Goal: Register for event/course

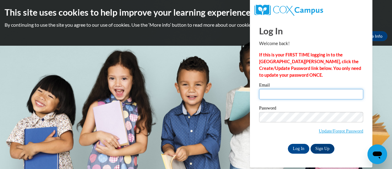
click at [276, 96] on input "Email" at bounding box center [311, 94] width 104 height 10
type input "lgrall@cesa6.org"
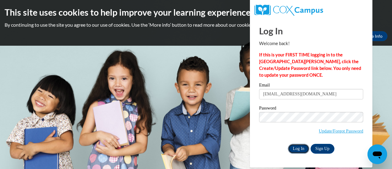
click at [301, 148] on input "Log In" at bounding box center [298, 149] width 21 height 10
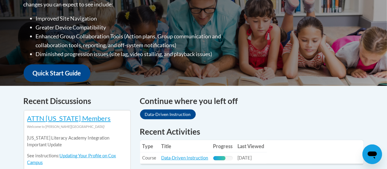
scroll to position [245, 0]
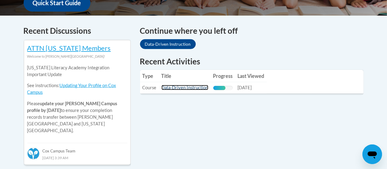
click at [203, 89] on link "Data-Driven Instruction" at bounding box center [185, 87] width 47 height 5
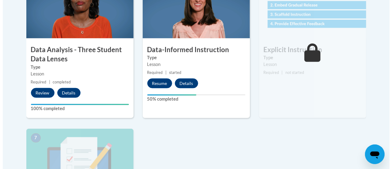
scroll to position [399, 0]
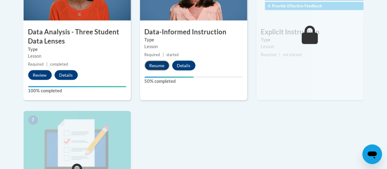
click at [156, 66] on button "Resume" at bounding box center [157, 66] width 25 height 10
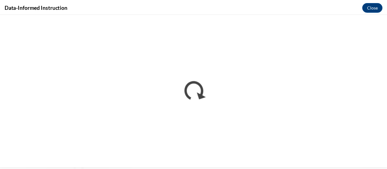
scroll to position [0, 0]
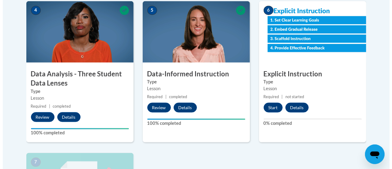
scroll to position [399, 0]
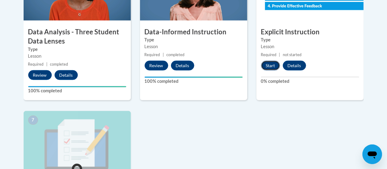
click at [273, 65] on button "Start" at bounding box center [270, 66] width 19 height 10
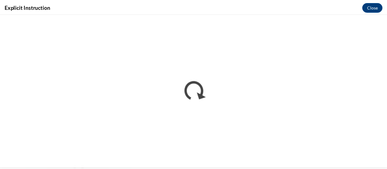
scroll to position [0, 0]
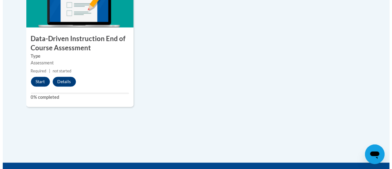
scroll to position [552, 0]
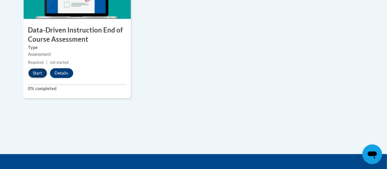
click at [32, 74] on button "Start" at bounding box center [37, 73] width 19 height 10
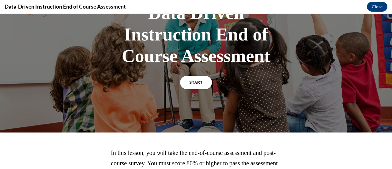
scroll to position [52, 0]
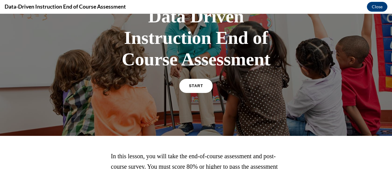
click at [189, 87] on span "START" at bounding box center [196, 86] width 14 height 5
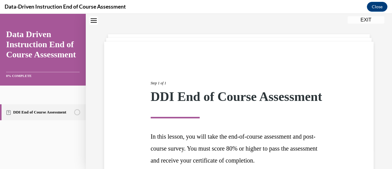
scroll to position [90, 0]
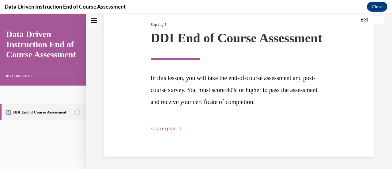
click at [171, 130] on span "START QUIZ" at bounding box center [163, 129] width 25 height 4
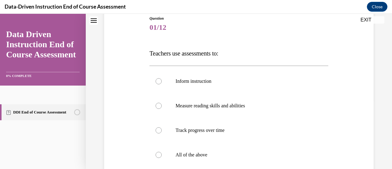
scroll to position [92, 0]
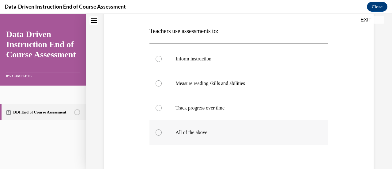
click at [158, 133] on div at bounding box center [159, 132] width 6 height 6
click at [158, 133] on input "All of the above" at bounding box center [159, 132] width 6 height 6
radio input "true"
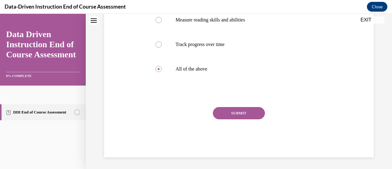
scroll to position [156, 0]
click at [227, 114] on button "SUBMIT" at bounding box center [239, 113] width 52 height 12
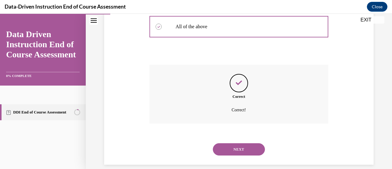
scroll to position [205, 0]
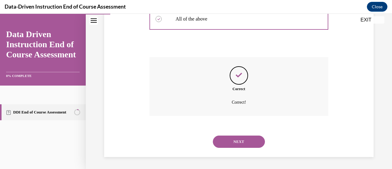
click at [215, 142] on button "NEXT" at bounding box center [239, 141] width 52 height 12
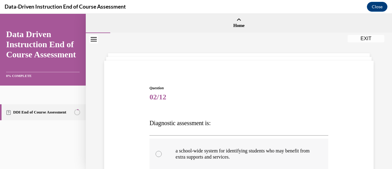
click at [215, 141] on label "a school-wide system for identifying students who may benefit from extra suppor…" at bounding box center [239, 154] width 179 height 31
click at [162, 151] on input "a school-wide system for identifying students who may benefit from extra suppor…" at bounding box center [159, 154] width 6 height 6
radio input "true"
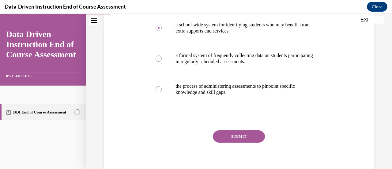
scroll to position [88, 0]
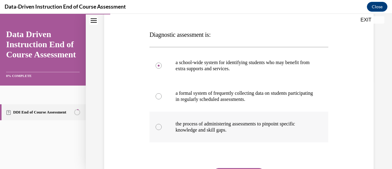
click at [157, 128] on div at bounding box center [159, 127] width 6 height 6
click at [157, 128] on input "the process of administering assessments to pinpoint specific knowledge and ski…" at bounding box center [159, 127] width 6 height 6
radio input "true"
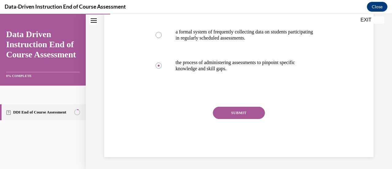
click at [241, 115] on button "SUBMIT" at bounding box center [239, 113] width 52 height 12
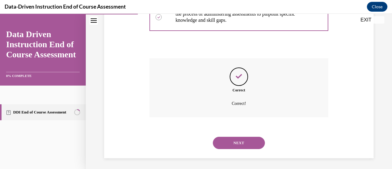
scroll to position [199, 0]
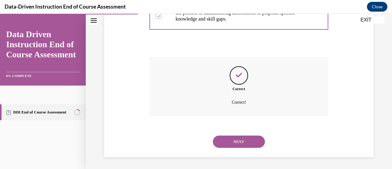
click at [231, 142] on button "NEXT" at bounding box center [239, 141] width 52 height 12
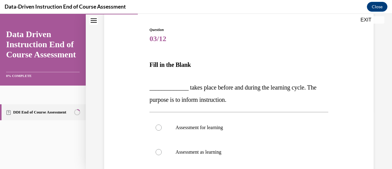
scroll to position [92, 0]
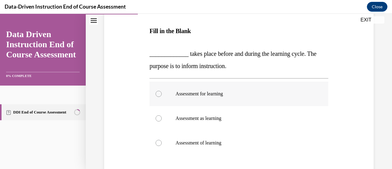
click at [160, 93] on div at bounding box center [159, 94] width 6 height 6
click at [160, 93] on input "Assessment for learning" at bounding box center [159, 94] width 6 height 6
radio input "true"
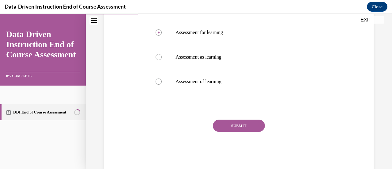
click at [247, 126] on button "SUBMIT" at bounding box center [239, 126] width 52 height 12
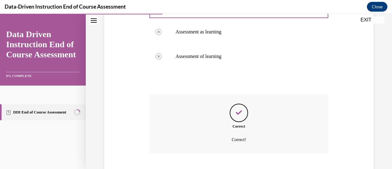
scroll to position [216, 0]
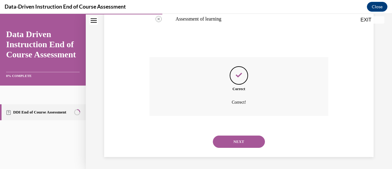
click at [248, 143] on button "NEXT" at bounding box center [239, 141] width 52 height 12
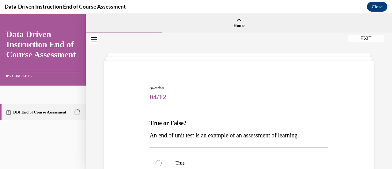
scroll to position [92, 0]
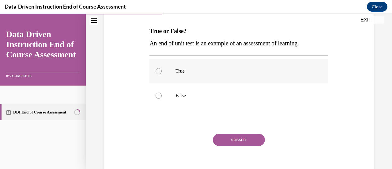
click at [159, 71] on div at bounding box center [159, 71] width 6 height 6
click at [159, 71] on input "True" at bounding box center [159, 71] width 6 height 6
radio input "true"
click at [243, 140] on button "SUBMIT" at bounding box center [239, 140] width 52 height 12
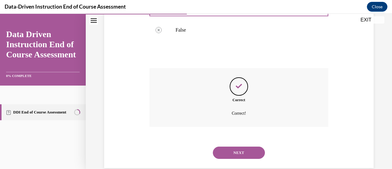
scroll to position [169, 0]
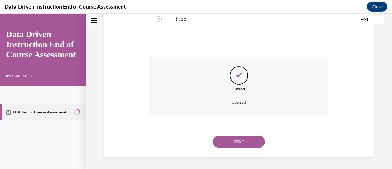
click at [248, 143] on button "NEXT" at bounding box center [239, 141] width 52 height 12
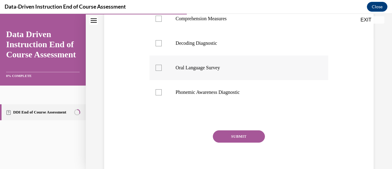
scroll to position [123, 0]
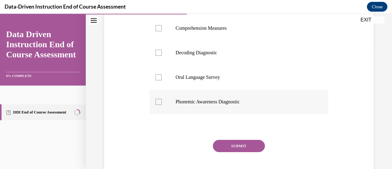
click at [160, 101] on div at bounding box center [159, 102] width 6 height 6
click at [160, 101] on input "Phonemic Awareness Diagnostic" at bounding box center [159, 102] width 6 height 6
checkbox input "true"
click at [160, 51] on div at bounding box center [159, 53] width 6 height 6
click at [160, 51] on input "Decoding Diagnostic" at bounding box center [159, 53] width 6 height 6
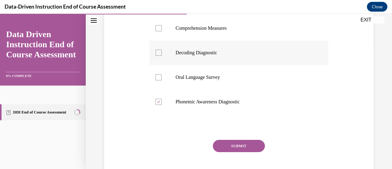
checkbox input "true"
click at [240, 145] on button "SUBMIT" at bounding box center [239, 146] width 52 height 12
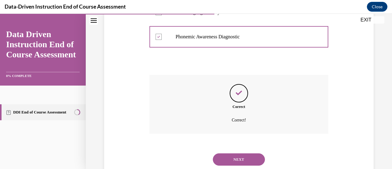
scroll to position [205, 0]
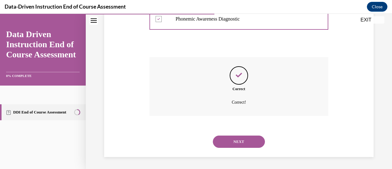
click at [244, 143] on button "NEXT" at bounding box center [239, 141] width 52 height 12
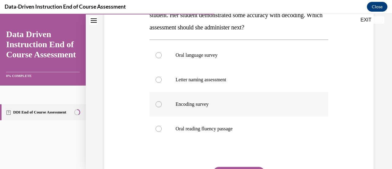
scroll to position [123, 0]
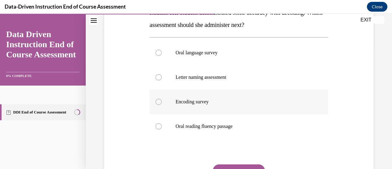
click at [159, 102] on div at bounding box center [159, 102] width 6 height 6
click at [159, 102] on input "Encoding survey" at bounding box center [159, 102] width 6 height 6
radio input "true"
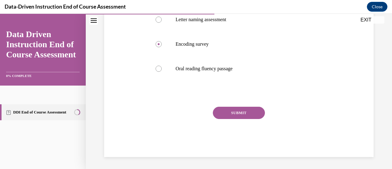
click at [232, 113] on button "SUBMIT" at bounding box center [239, 113] width 52 height 12
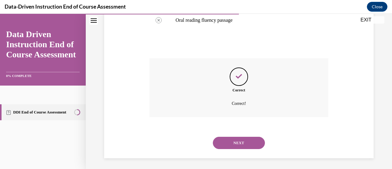
scroll to position [230, 0]
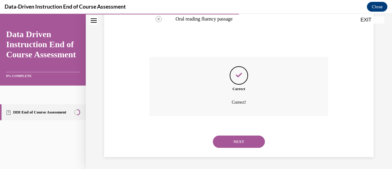
click at [227, 141] on button "NEXT" at bounding box center [239, 141] width 52 height 12
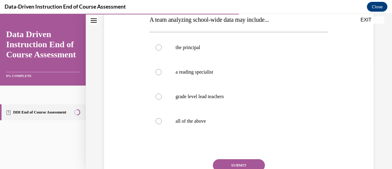
scroll to position [123, 0]
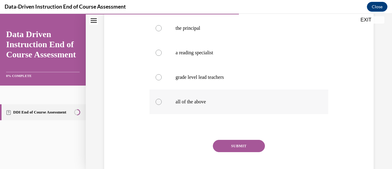
click at [156, 102] on div at bounding box center [159, 102] width 6 height 6
click at [156, 102] on input "all of the above" at bounding box center [159, 102] width 6 height 6
radio input "true"
click at [237, 146] on button "SUBMIT" at bounding box center [239, 146] width 52 height 12
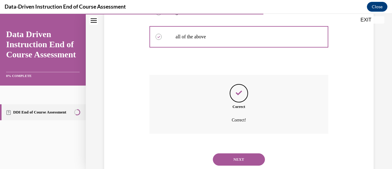
scroll to position [205, 0]
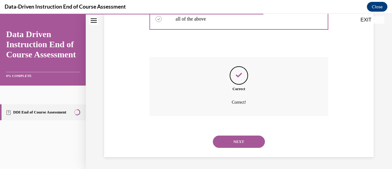
click at [223, 139] on button "NEXT" at bounding box center [239, 141] width 52 height 12
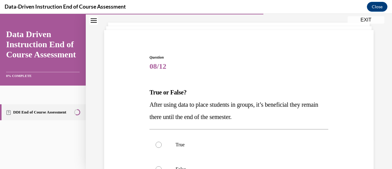
scroll to position [92, 0]
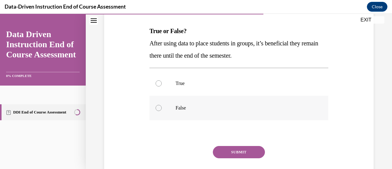
click at [160, 108] on div at bounding box center [159, 108] width 6 height 6
click at [160, 108] on input "False" at bounding box center [159, 108] width 6 height 6
radio input "true"
click at [235, 151] on button "SUBMIT" at bounding box center [239, 152] width 52 height 12
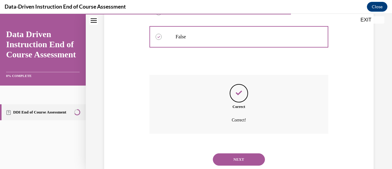
scroll to position [181, 0]
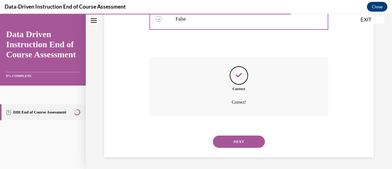
click at [240, 141] on button "NEXT" at bounding box center [239, 141] width 52 height 12
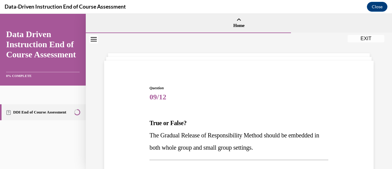
scroll to position [61, 0]
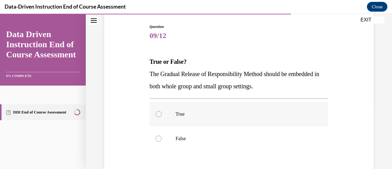
click at [157, 113] on div at bounding box center [159, 114] width 6 height 6
click at [157, 113] on input "True" at bounding box center [159, 114] width 6 height 6
radio input "true"
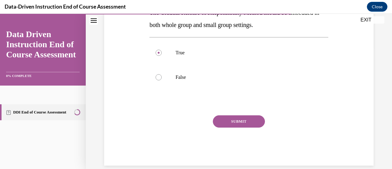
click at [222, 123] on button "SUBMIT" at bounding box center [239, 121] width 52 height 12
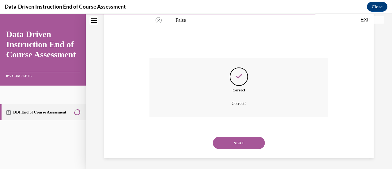
scroll to position [181, 0]
click at [226, 141] on button "NEXT" at bounding box center [239, 141] width 52 height 12
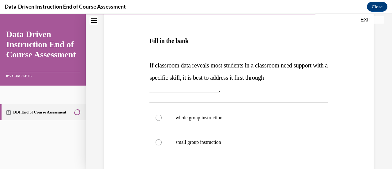
scroll to position [153, 0]
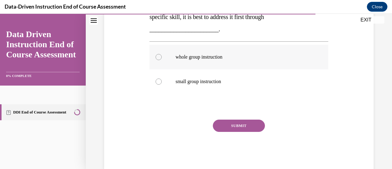
click at [158, 57] on div at bounding box center [159, 57] width 6 height 6
click at [158, 57] on input "whole group instruction" at bounding box center [159, 57] width 6 height 6
radio input "true"
click at [251, 126] on button "SUBMIT" at bounding box center [239, 126] width 52 height 12
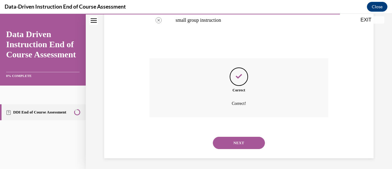
scroll to position [216, 0]
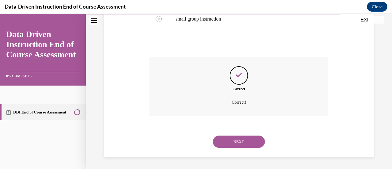
click at [245, 139] on button "NEXT" at bounding box center [239, 141] width 52 height 12
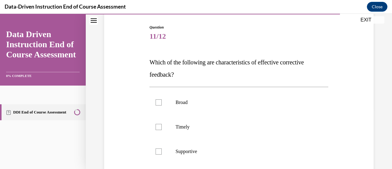
scroll to position [61, 0]
click at [160, 126] on div at bounding box center [159, 126] width 6 height 6
click at [160, 126] on input "Timely" at bounding box center [159, 126] width 6 height 6
checkbox input "true"
click at [156, 149] on div at bounding box center [159, 151] width 6 height 6
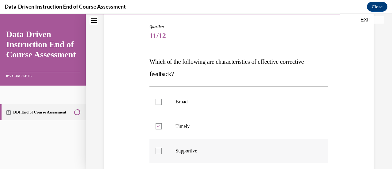
click at [156, 149] on input "Supportive" at bounding box center [159, 151] width 6 height 6
checkbox input "true"
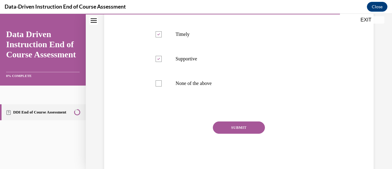
click at [229, 125] on button "SUBMIT" at bounding box center [239, 127] width 52 height 12
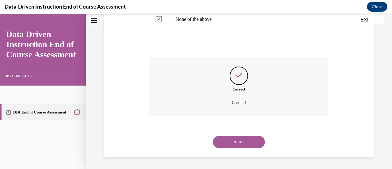
scroll to position [218, 0]
click at [223, 140] on button "NEXT" at bounding box center [239, 141] width 52 height 12
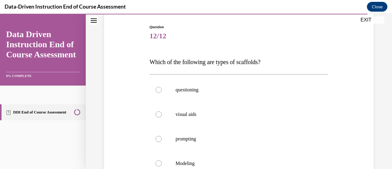
scroll to position [61, 0]
click at [157, 89] on div at bounding box center [159, 89] width 6 height 6
click at [157, 89] on input "questioning" at bounding box center [159, 89] width 6 height 6
radio input "true"
click at [159, 113] on div at bounding box center [159, 114] width 6 height 6
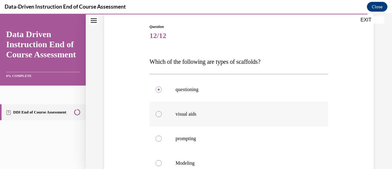
click at [159, 113] on input "visual aids" at bounding box center [159, 114] width 6 height 6
radio input "true"
click at [158, 140] on div at bounding box center [159, 138] width 6 height 6
click at [158, 140] on input "prompting" at bounding box center [159, 138] width 6 height 6
radio input "true"
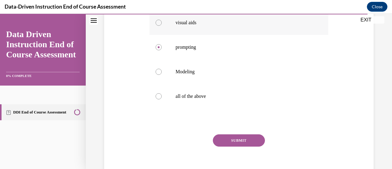
scroll to position [153, 0]
click at [158, 93] on div at bounding box center [159, 96] width 6 height 6
click at [158, 93] on input "all of the above" at bounding box center [159, 96] width 6 height 6
radio input "true"
click at [254, 140] on button "SUBMIT" at bounding box center [239, 140] width 52 height 12
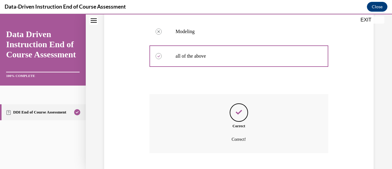
scroll to position [230, 0]
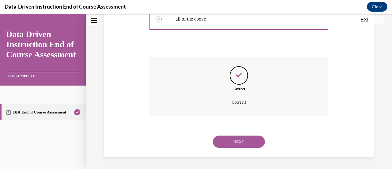
click at [246, 138] on button "NEXT" at bounding box center [239, 141] width 52 height 12
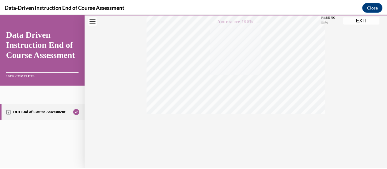
scroll to position [159, 0]
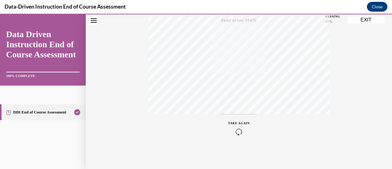
click at [355, 23] on button "EXIT" at bounding box center [366, 19] width 37 height 7
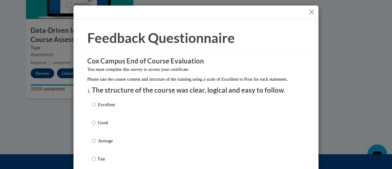
click at [309, 13] on button "Close" at bounding box center [312, 12] width 8 height 8
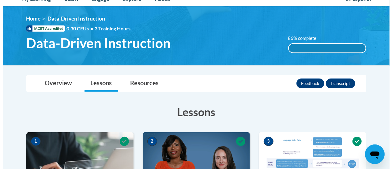
scroll to position [61, 0]
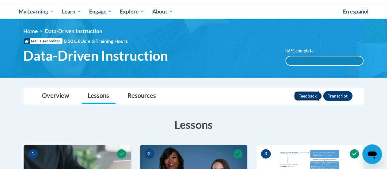
click at [302, 95] on button "Feedback" at bounding box center [308, 96] width 28 height 10
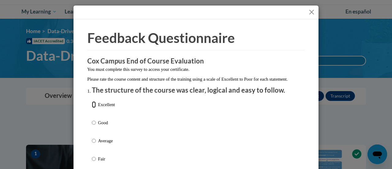
click at [92, 108] on input "Excellent" at bounding box center [94, 104] width 4 height 7
radio input "true"
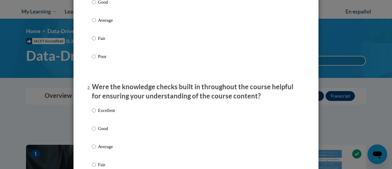
scroll to position [123, 0]
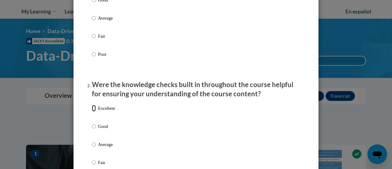
click at [92, 112] on input "Excellent" at bounding box center [94, 108] width 4 height 7
radio input "true"
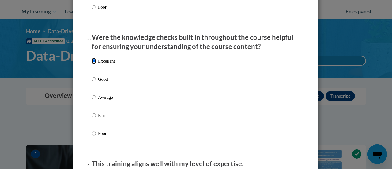
scroll to position [245, 0]
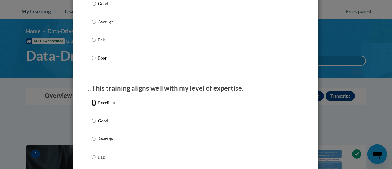
click at [92, 106] on input "Excellent" at bounding box center [94, 102] width 4 height 7
radio input "true"
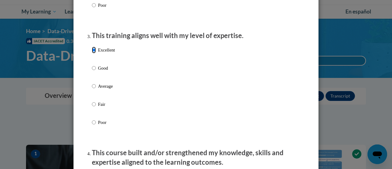
scroll to position [399, 0]
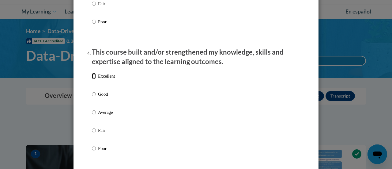
click at [92, 79] on input "Excellent" at bounding box center [94, 76] width 4 height 7
radio input "true"
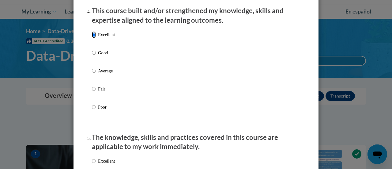
scroll to position [521, 0]
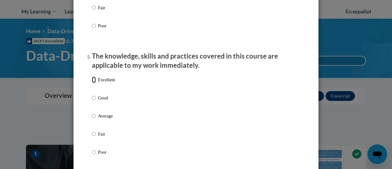
click at [93, 83] on input "Excellent" at bounding box center [94, 79] width 4 height 7
radio input "true"
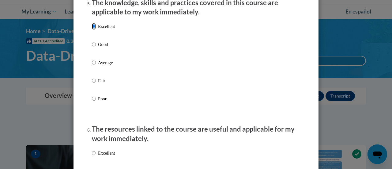
scroll to position [644, 0]
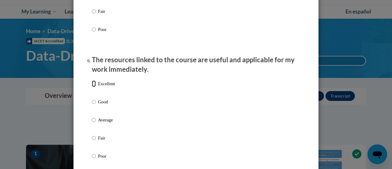
click at [92, 87] on input "Excellent" at bounding box center [94, 83] width 4 height 7
radio input "true"
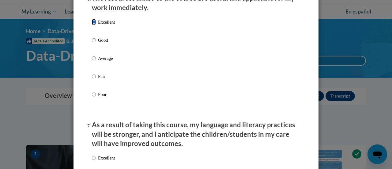
scroll to position [766, 0]
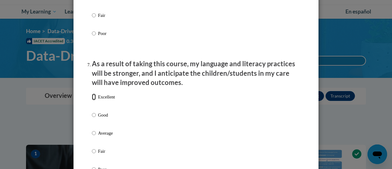
click at [92, 100] on input "Excellent" at bounding box center [94, 96] width 4 height 7
radio input "true"
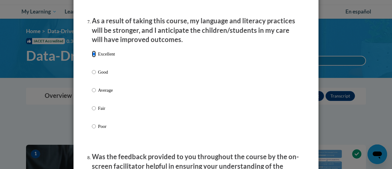
scroll to position [889, 0]
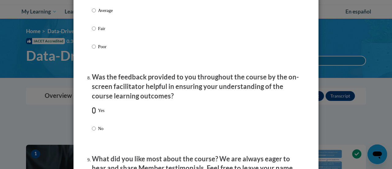
click at [92, 114] on input "Yes" at bounding box center [94, 110] width 4 height 7
radio input "true"
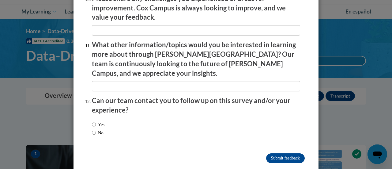
scroll to position [1106, 0]
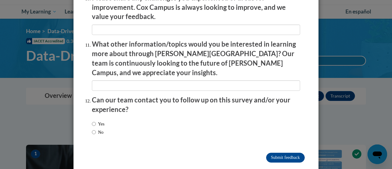
click at [94, 120] on label "Yes" at bounding box center [98, 123] width 13 height 7
click at [94, 120] on input "Yes" at bounding box center [94, 123] width 4 height 7
radio input "true"
click at [274, 153] on input "Submit feedback" at bounding box center [285, 158] width 39 height 10
